Goal: Navigation & Orientation: Find specific page/section

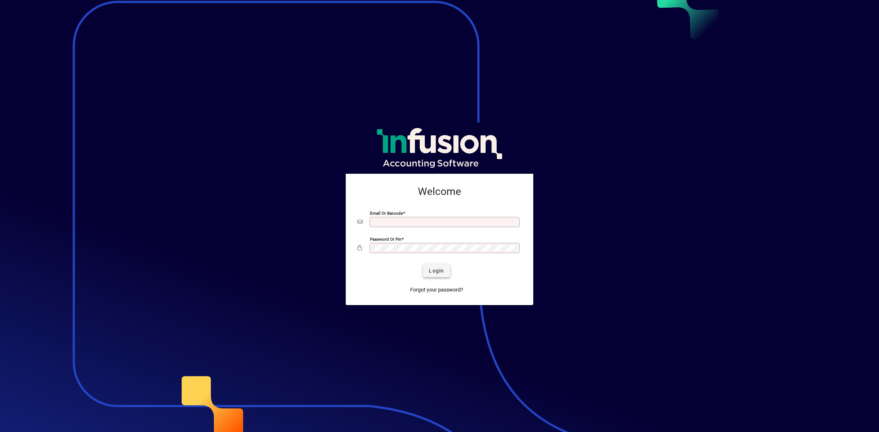
type input "**********"
click at [440, 273] on span "Login" at bounding box center [436, 271] width 15 height 8
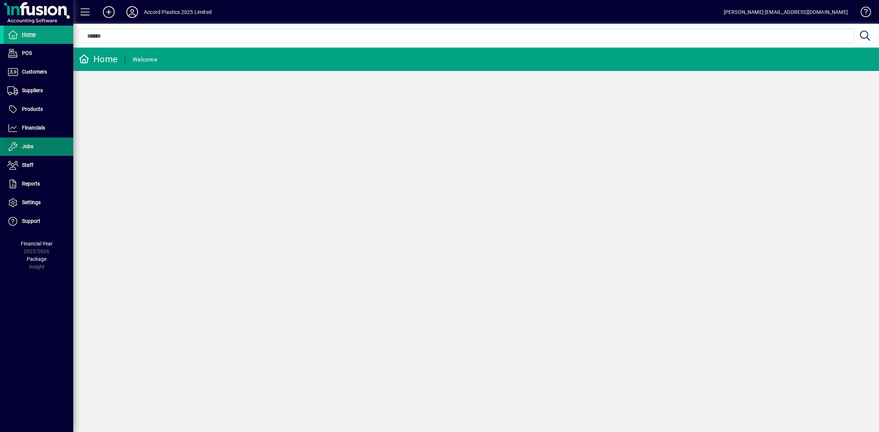
click at [28, 144] on span "Jobs" at bounding box center [27, 147] width 11 height 6
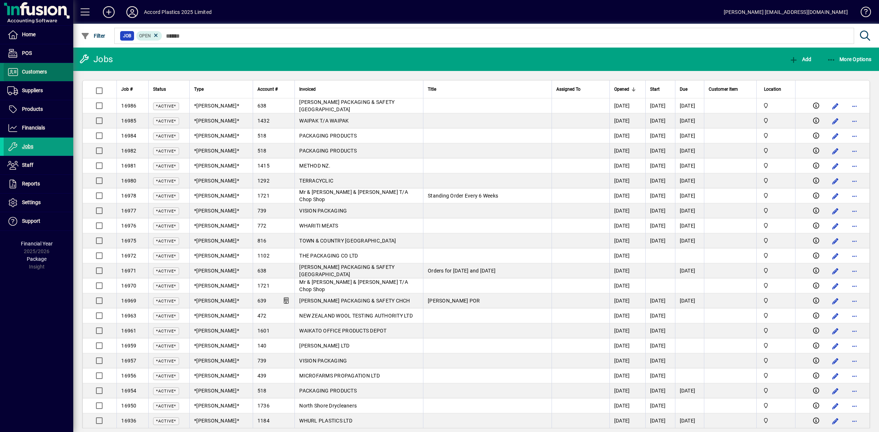
click at [34, 71] on span "Customers" at bounding box center [34, 72] width 25 height 6
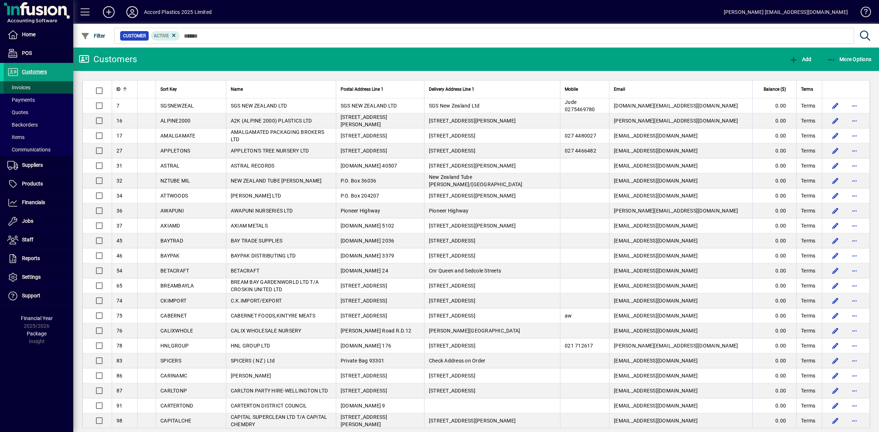
click at [17, 88] on span "Invoices" at bounding box center [18, 88] width 23 height 6
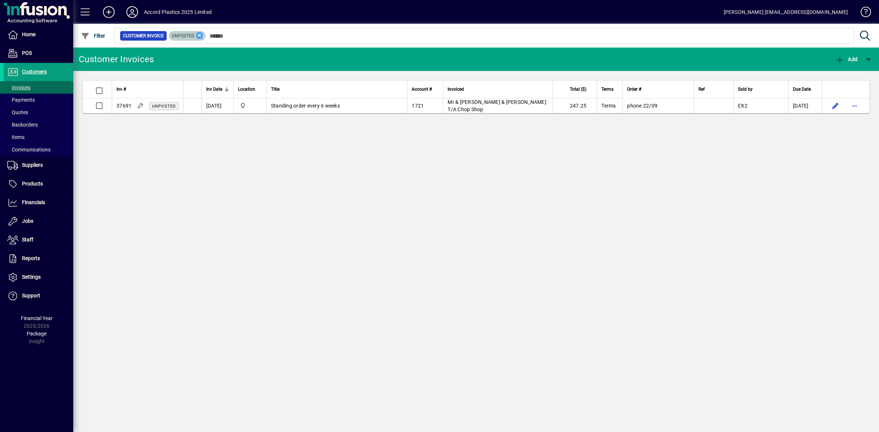
click at [199, 35] on icon at bounding box center [199, 35] width 7 height 7
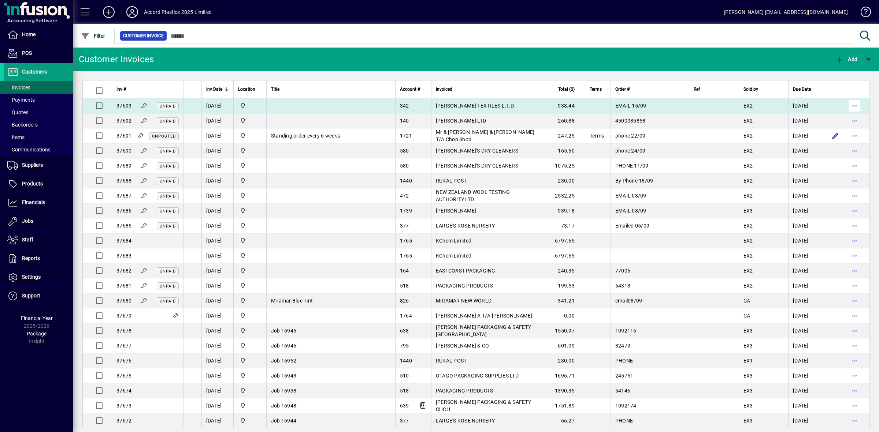
click at [848, 106] on span "button" at bounding box center [854, 106] width 18 height 18
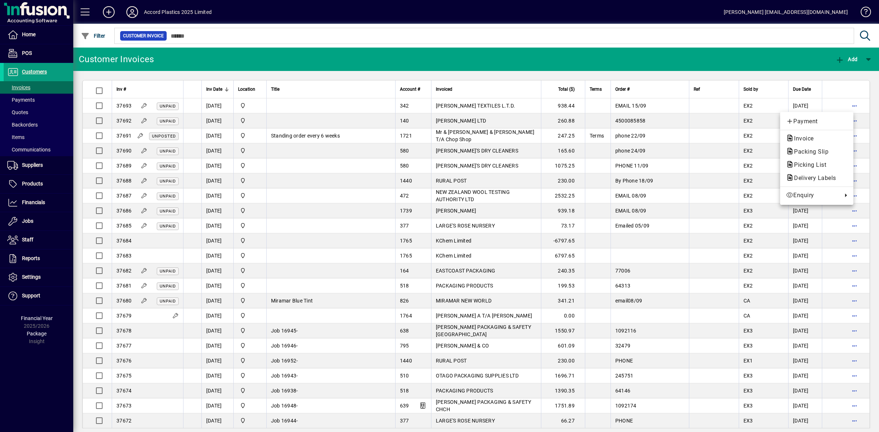
click at [726, 57] on div at bounding box center [439, 216] width 879 height 432
